Goal: Information Seeking & Learning: Check status

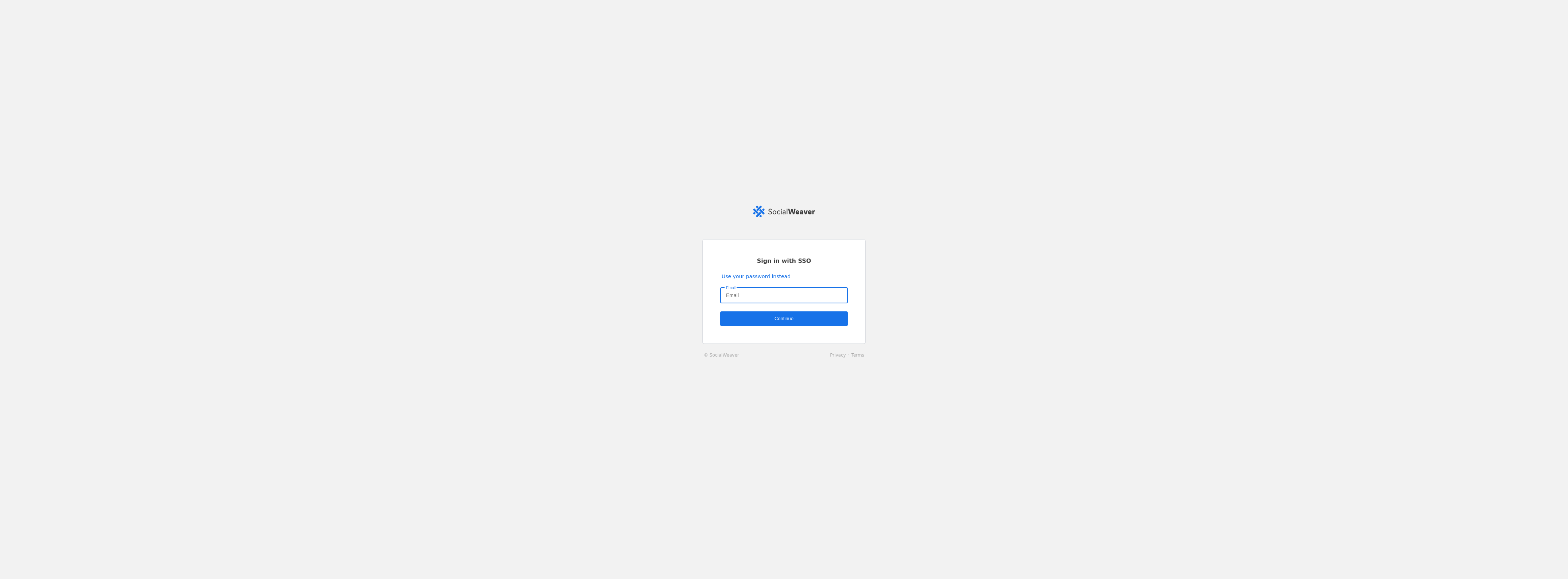
click at [759, 294] on input "Email" at bounding box center [784, 295] width 116 height 9
type input "wade.baylis@jll.com"
click at [797, 324] on span "undefined" at bounding box center [784, 319] width 127 height 15
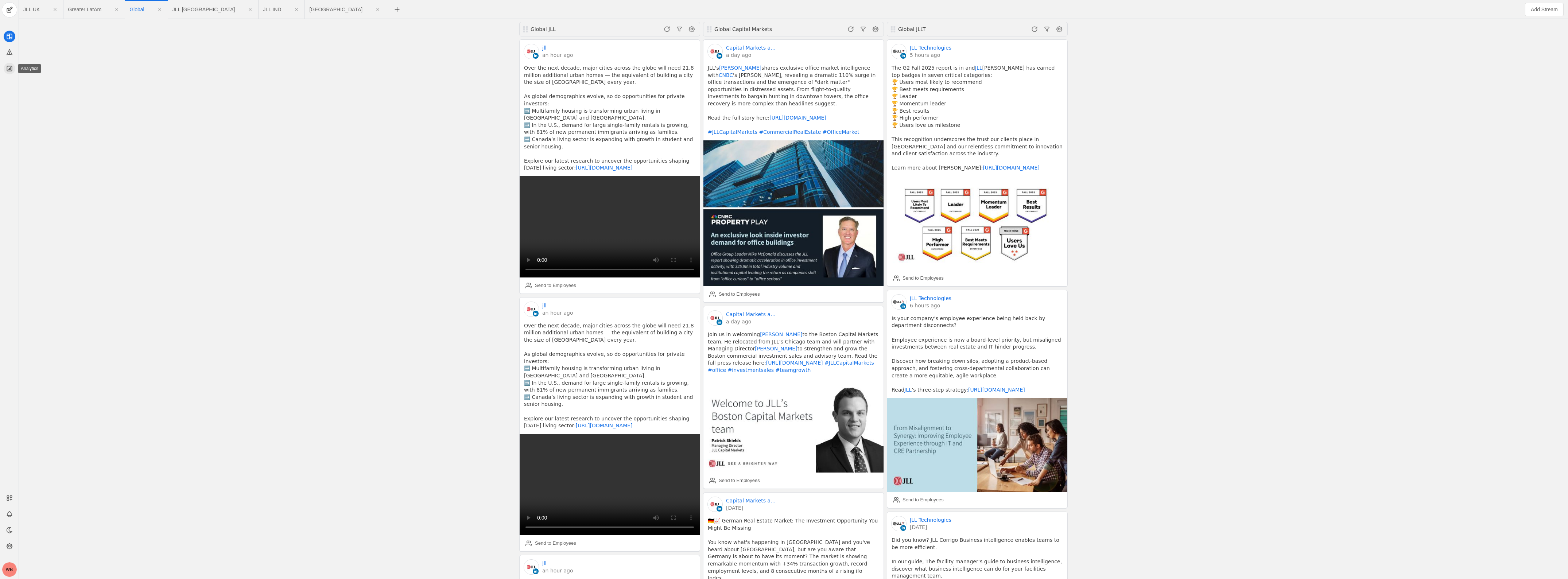
click at [7, 71] on icon at bounding box center [9, 68] width 4 height 4
